Goal: Transaction & Acquisition: Purchase product/service

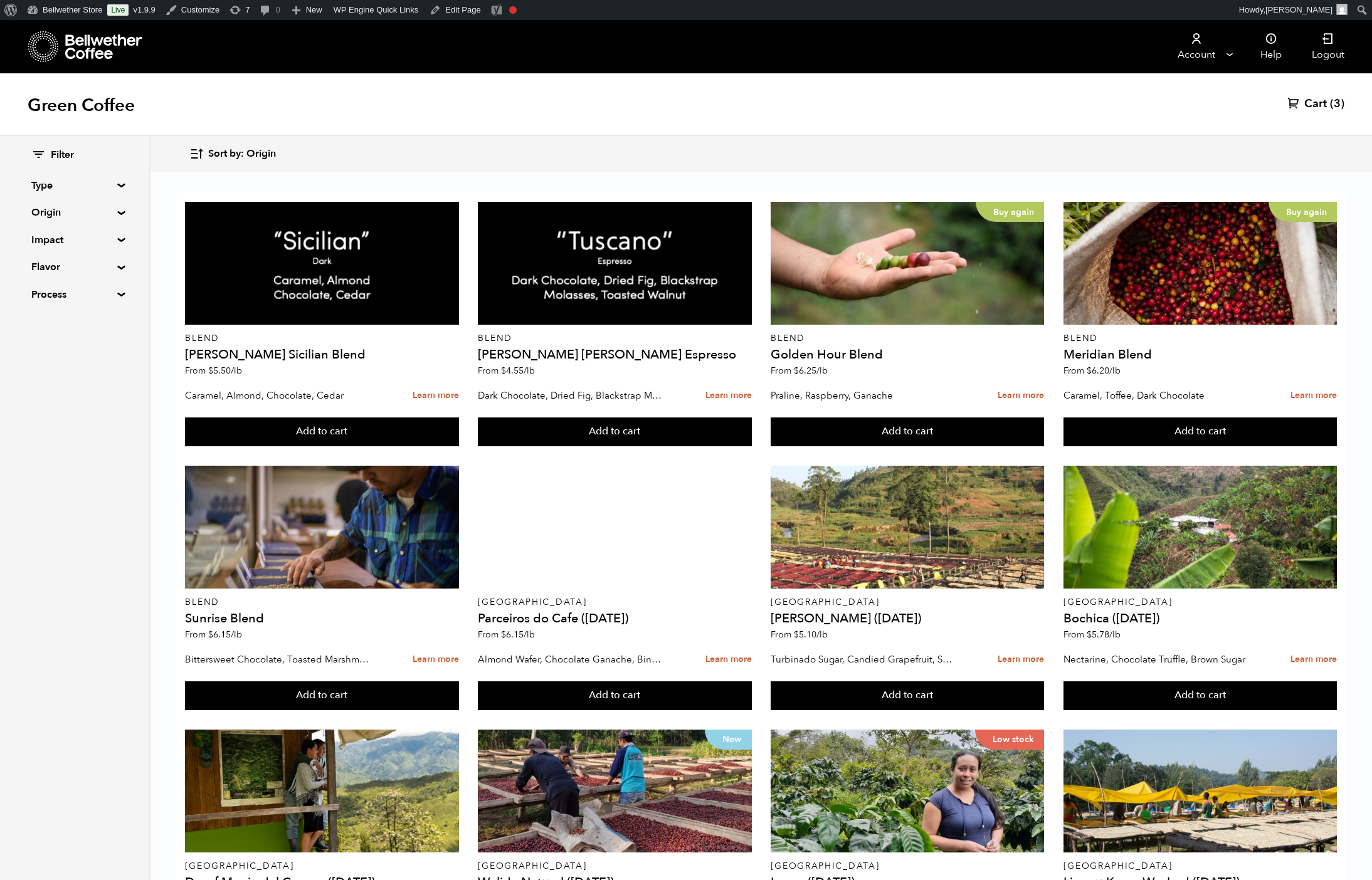
click at [118, 220] on summary "Origin" at bounding box center [75, 212] width 86 height 15
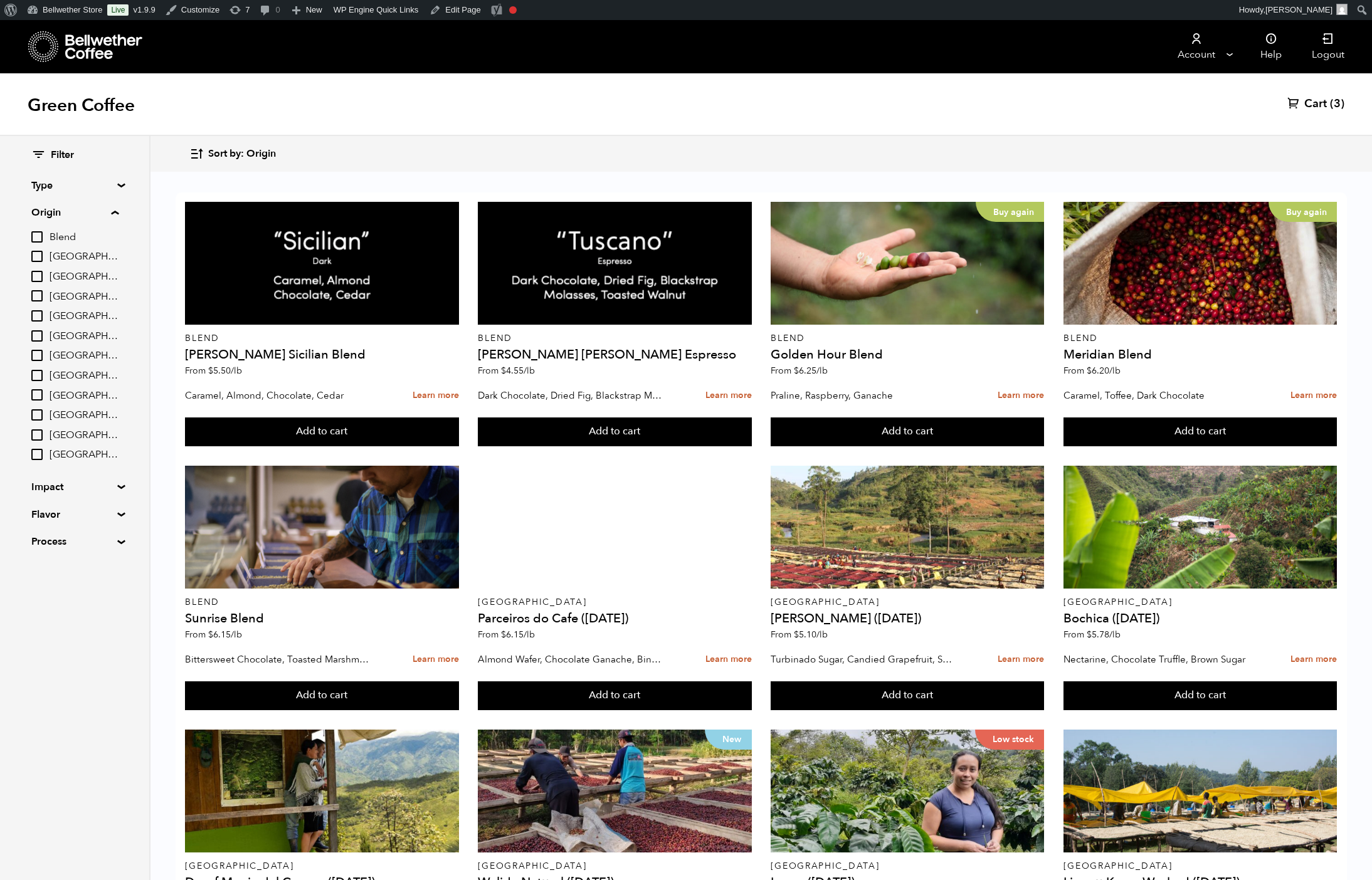
click at [119, 383] on span "[GEOGRAPHIC_DATA]" at bounding box center [84, 376] width 69 height 14
click at [0, 0] on input "[GEOGRAPHIC_DATA]" at bounding box center [0, 0] width 0 height 0
checkbox input "true"
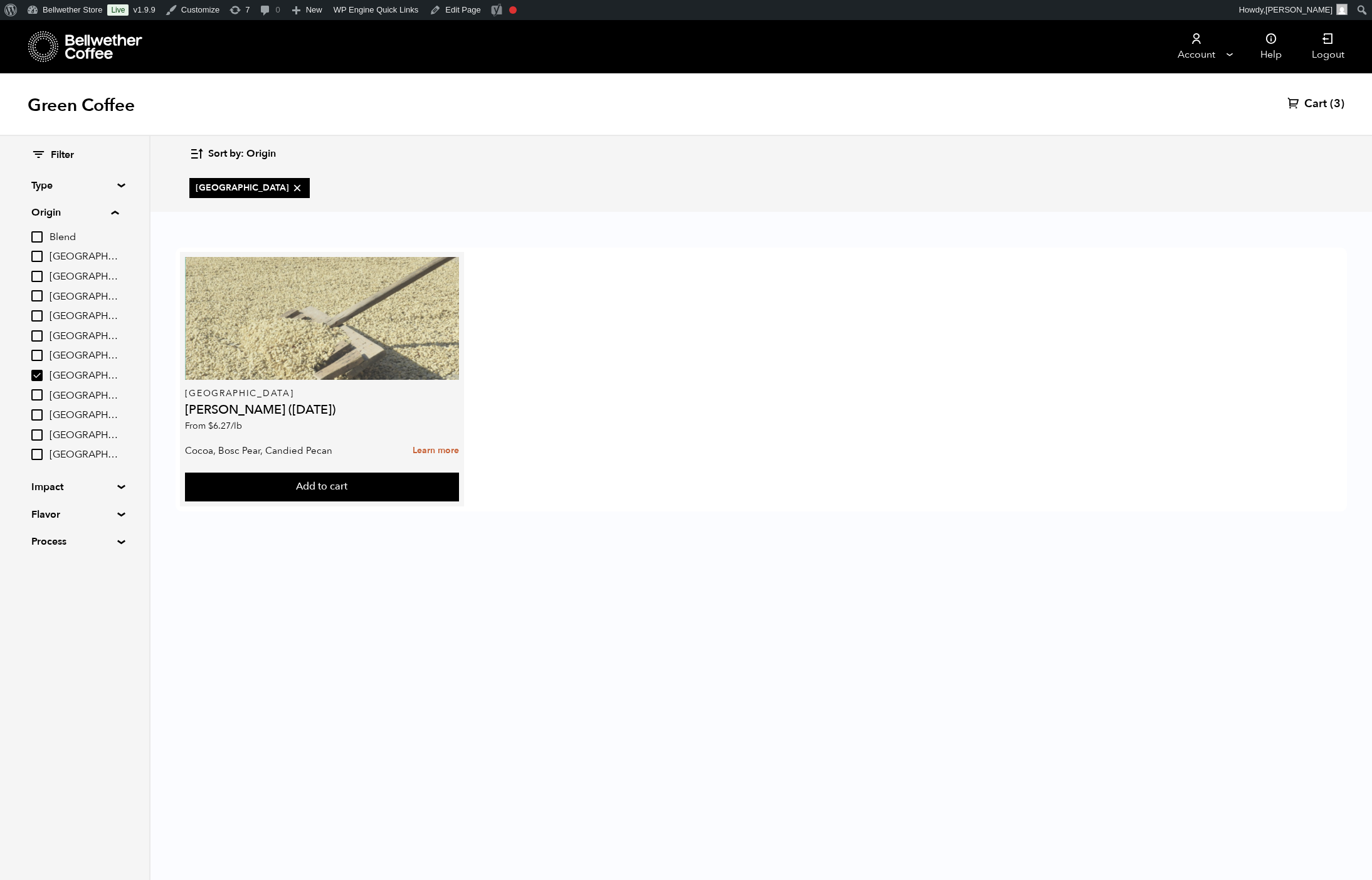
click at [427, 331] on div at bounding box center [321, 318] width 274 height 123
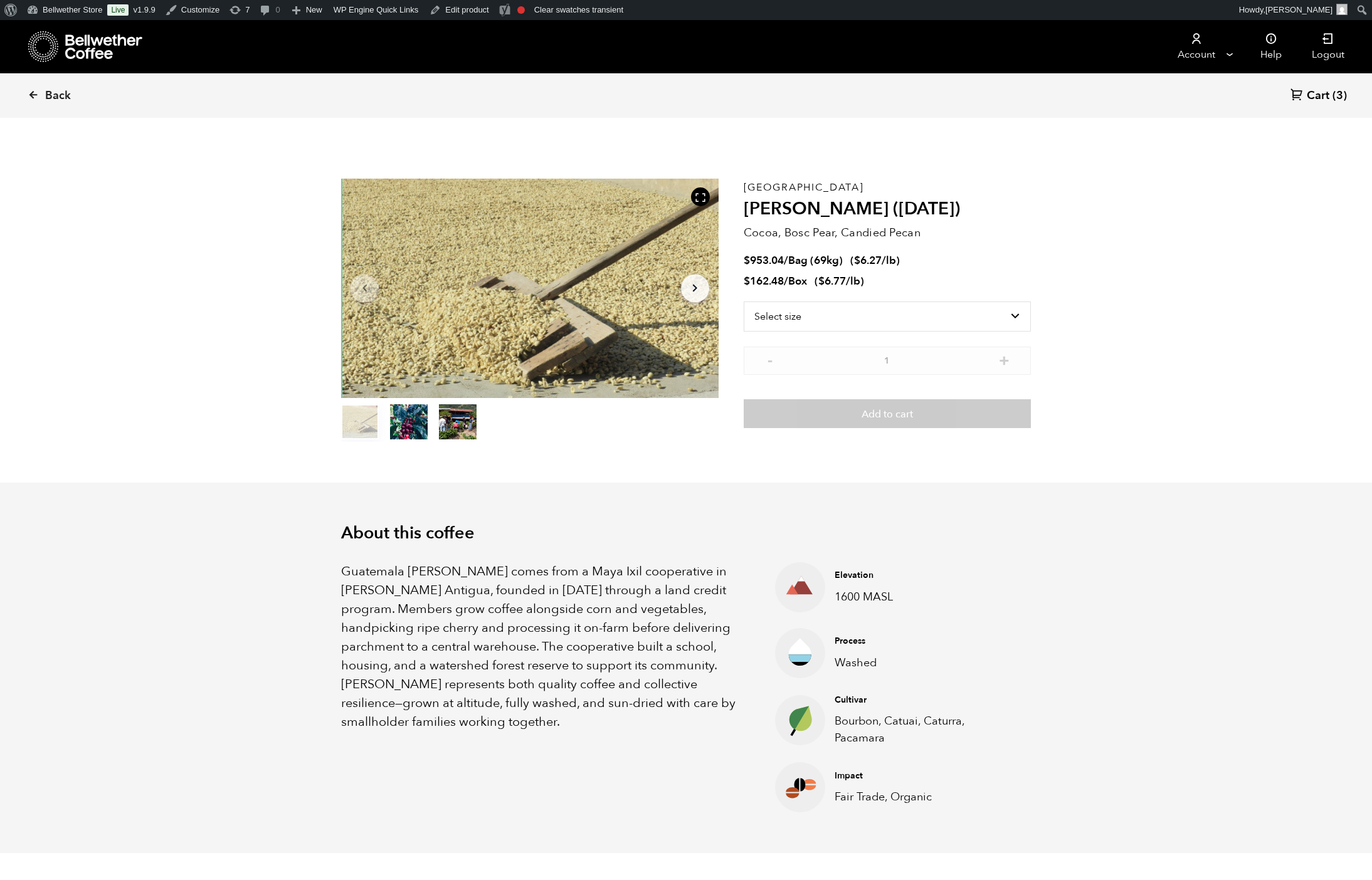
scroll to position [545, 619]
drag, startPoint x: 739, startPoint y: 212, endPoint x: 937, endPoint y: 210, distance: 198.0
click at [937, 210] on h2 "[PERSON_NAME] ([DATE])" at bounding box center [887, 209] width 287 height 21
copy h2 "[PERSON_NAME] ([DATE])"
click at [71, 35] on link "Dashboard" at bounding box center [72, 32] width 100 height 17
